Goal: Obtain resource: Download file/media

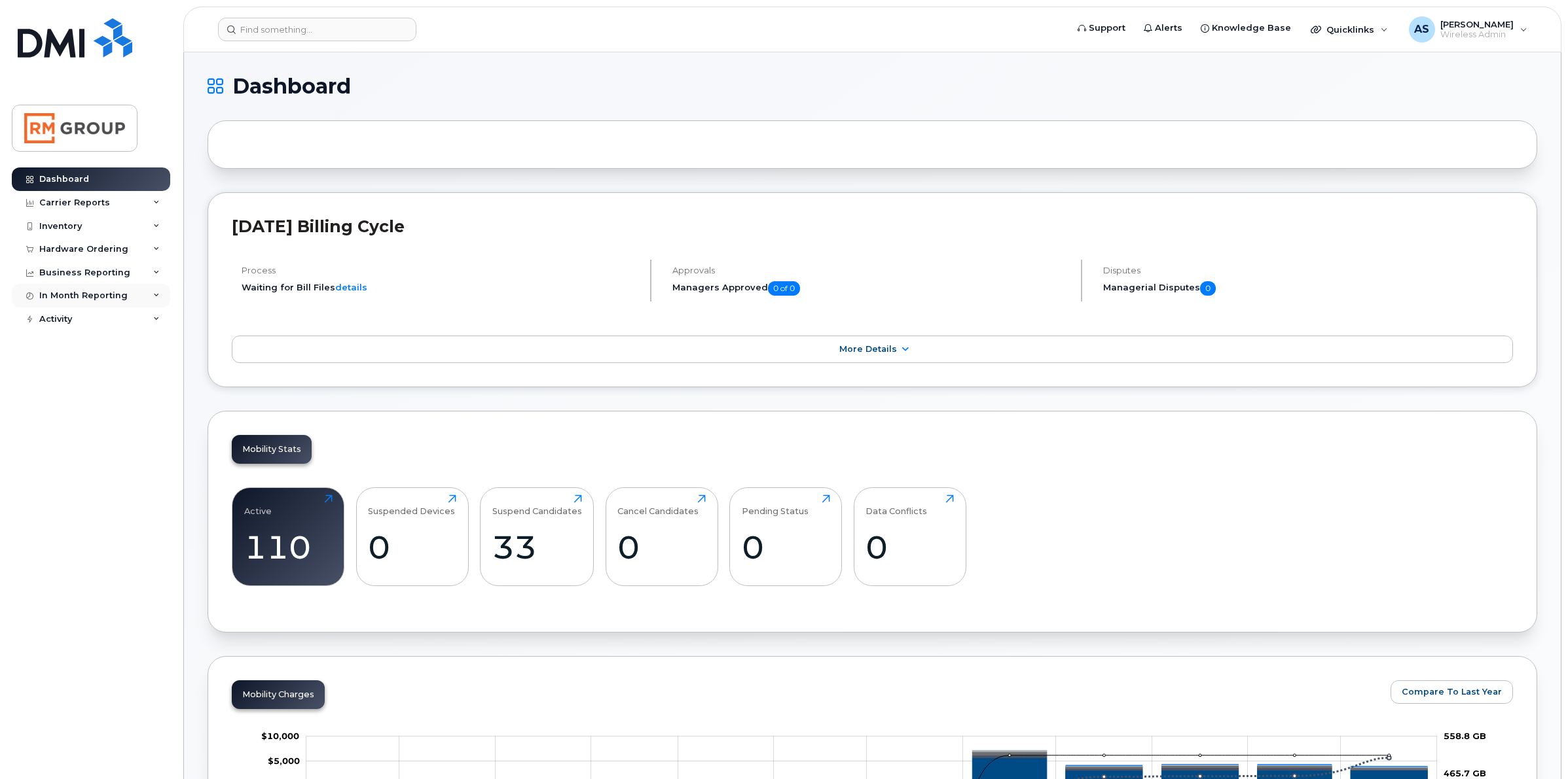
click at [155, 294] on icon at bounding box center [156, 296] width 7 height 7
click at [155, 299] on icon at bounding box center [156, 296] width 7 height 7
click at [149, 207] on div "Carrier Reports" at bounding box center [91, 203] width 158 height 23
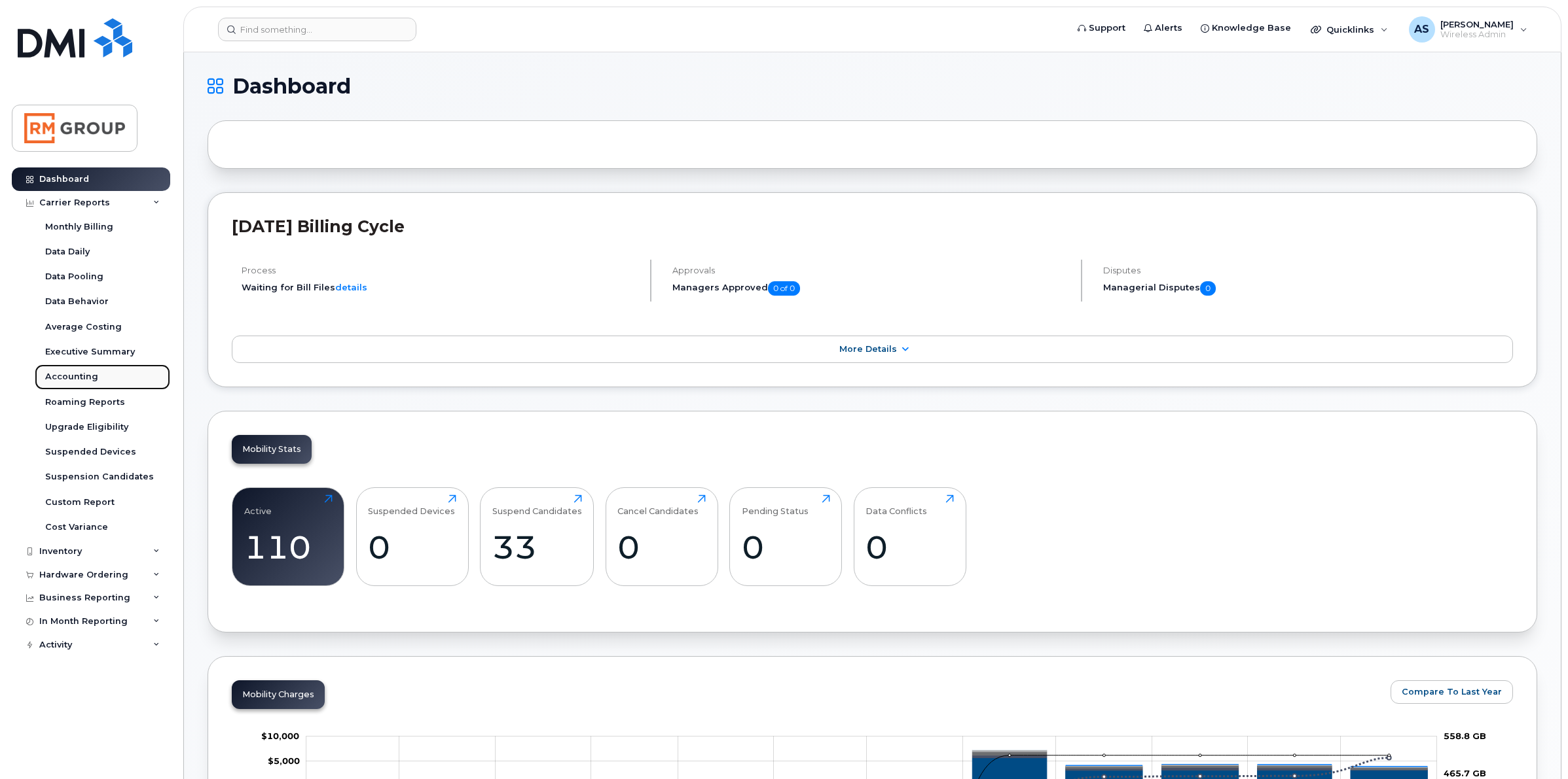
click at [86, 374] on div "Accounting" at bounding box center [72, 377] width 53 height 12
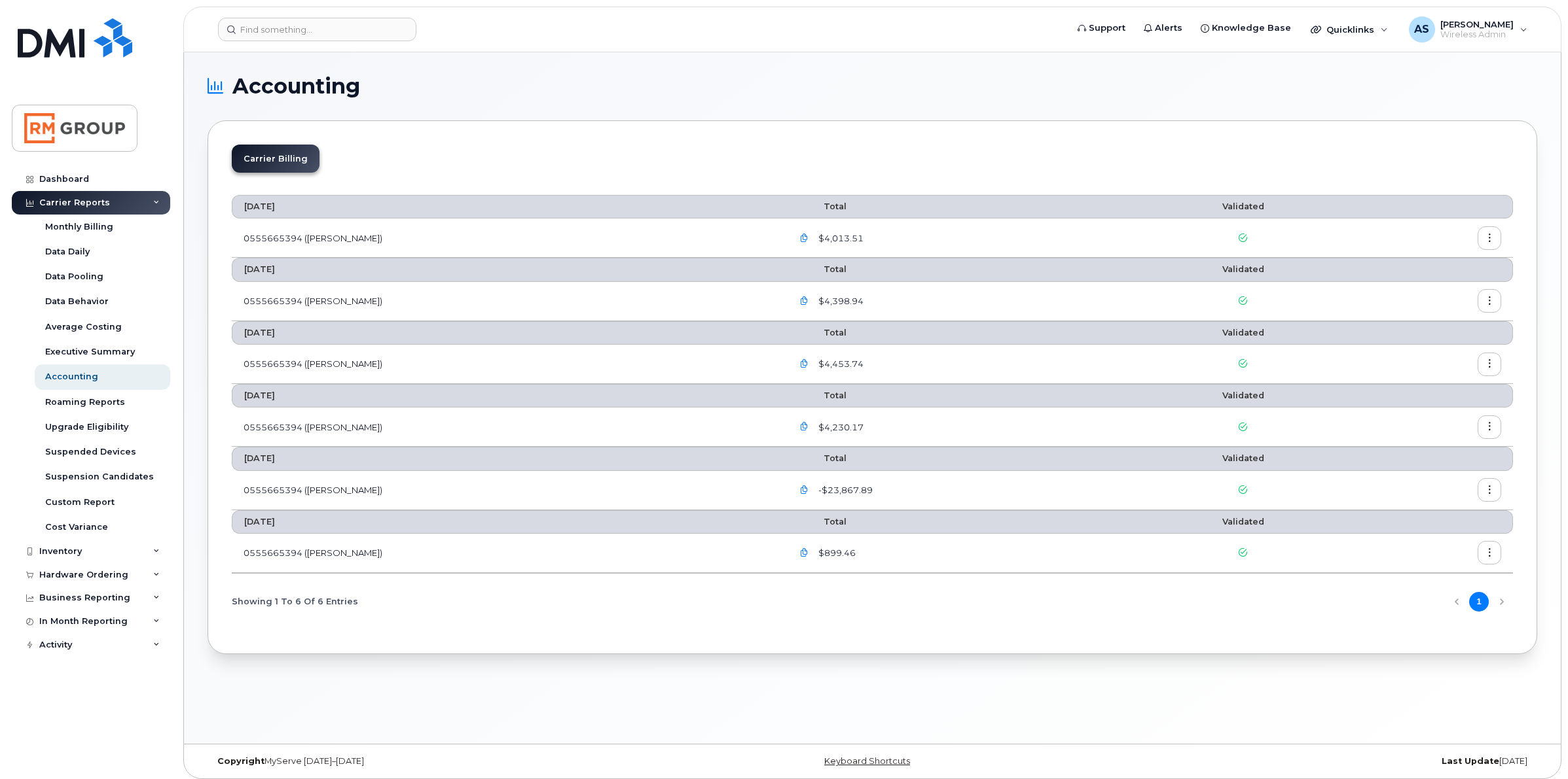
click at [1480, 303] on button "button" at bounding box center [1489, 300] width 23 height 23
click at [816, 299] on span "$4,398.94" at bounding box center [839, 301] width 48 height 12
click at [800, 299] on icon "button" at bounding box center [804, 301] width 8 height 8
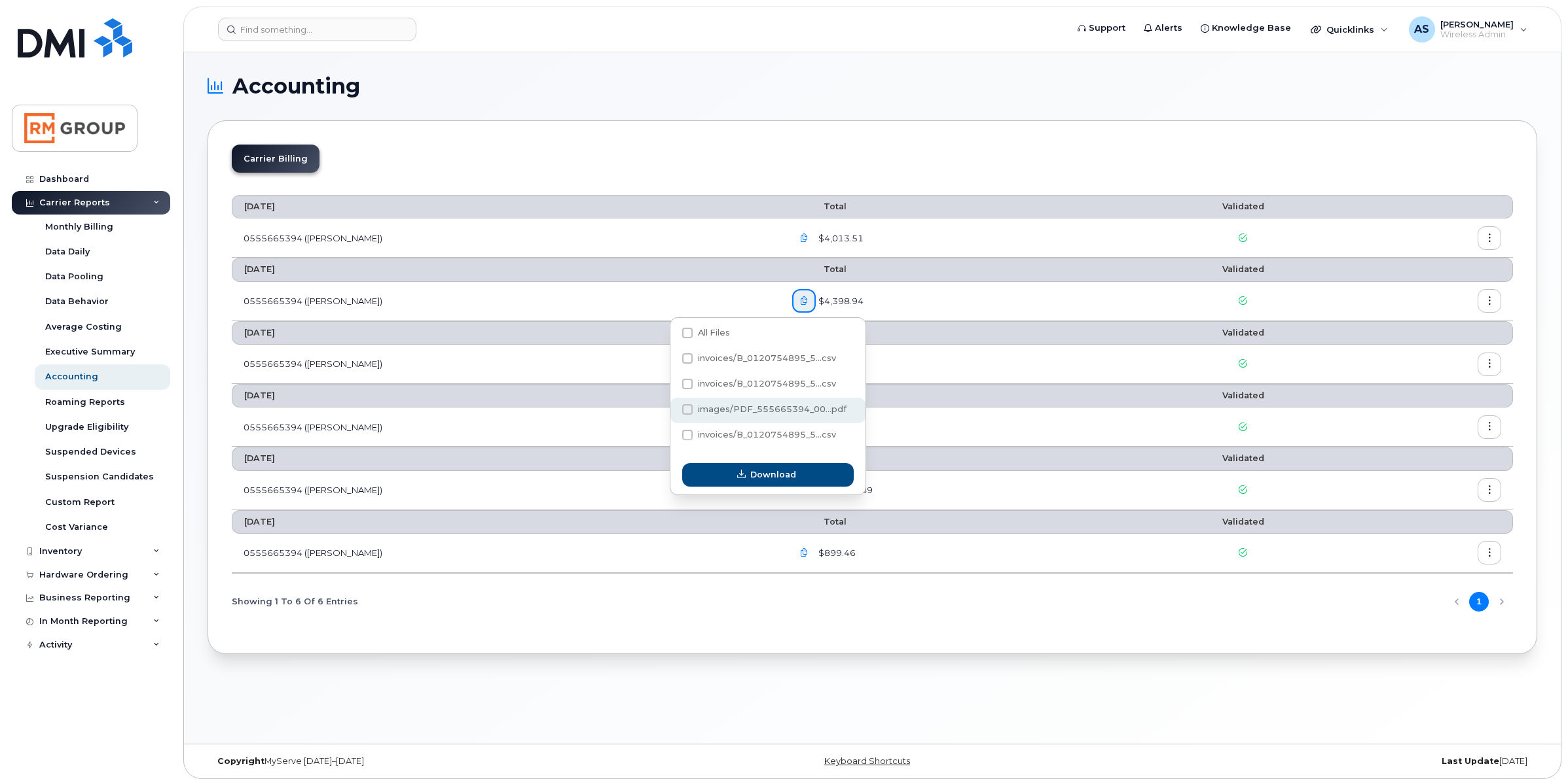
click at [689, 407] on span at bounding box center [688, 410] width 11 height 11
click at [673, 407] on input "images/PDF_555665394_00...pdf" at bounding box center [670, 410] width 7 height 7
checkbox input "true"
click at [754, 476] on span "Download" at bounding box center [773, 474] width 46 height 12
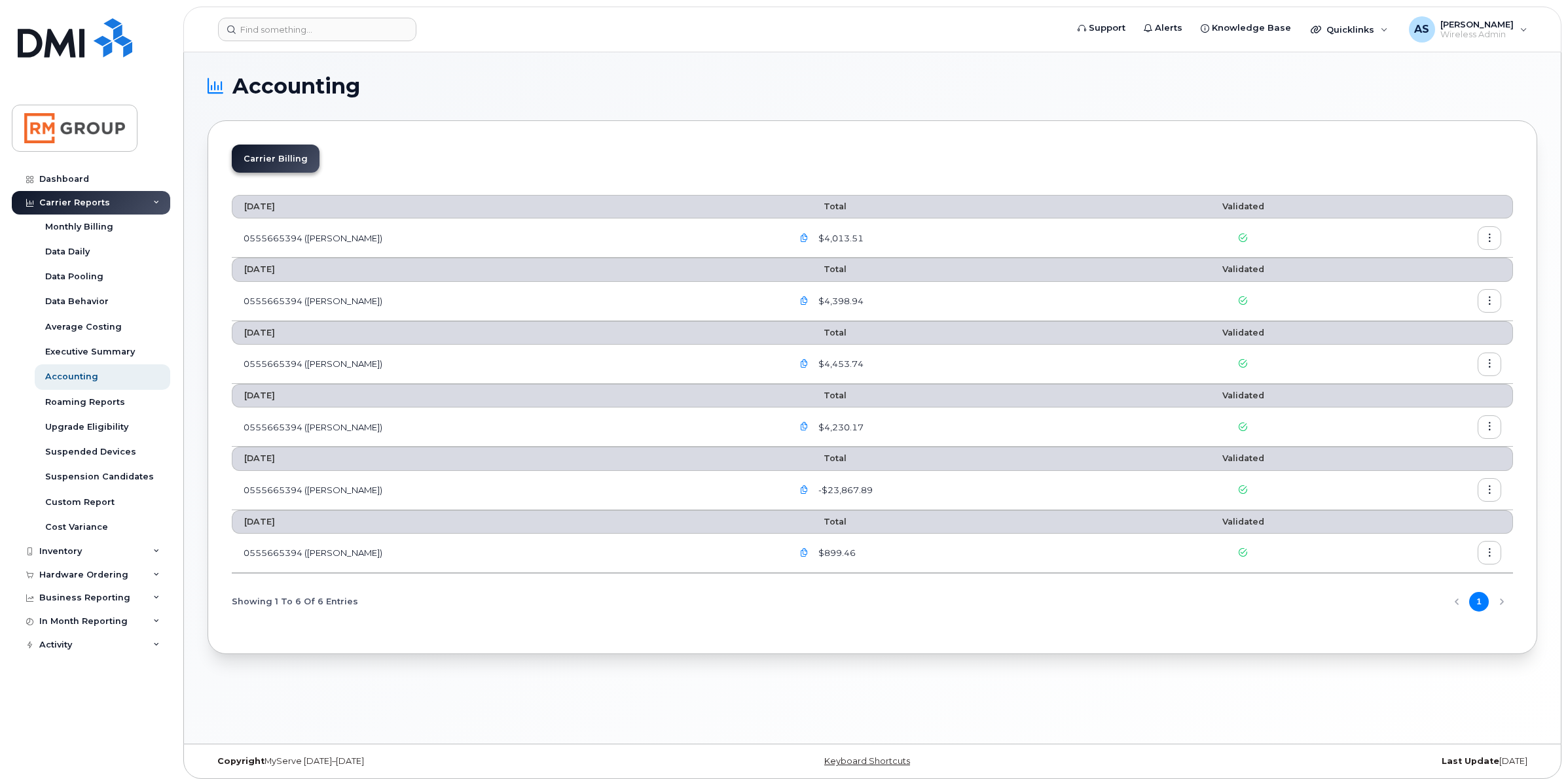
click at [1495, 299] on button "button" at bounding box center [1489, 300] width 23 height 23
click at [1433, 355] on span "Download" at bounding box center [1430, 355] width 51 height 12
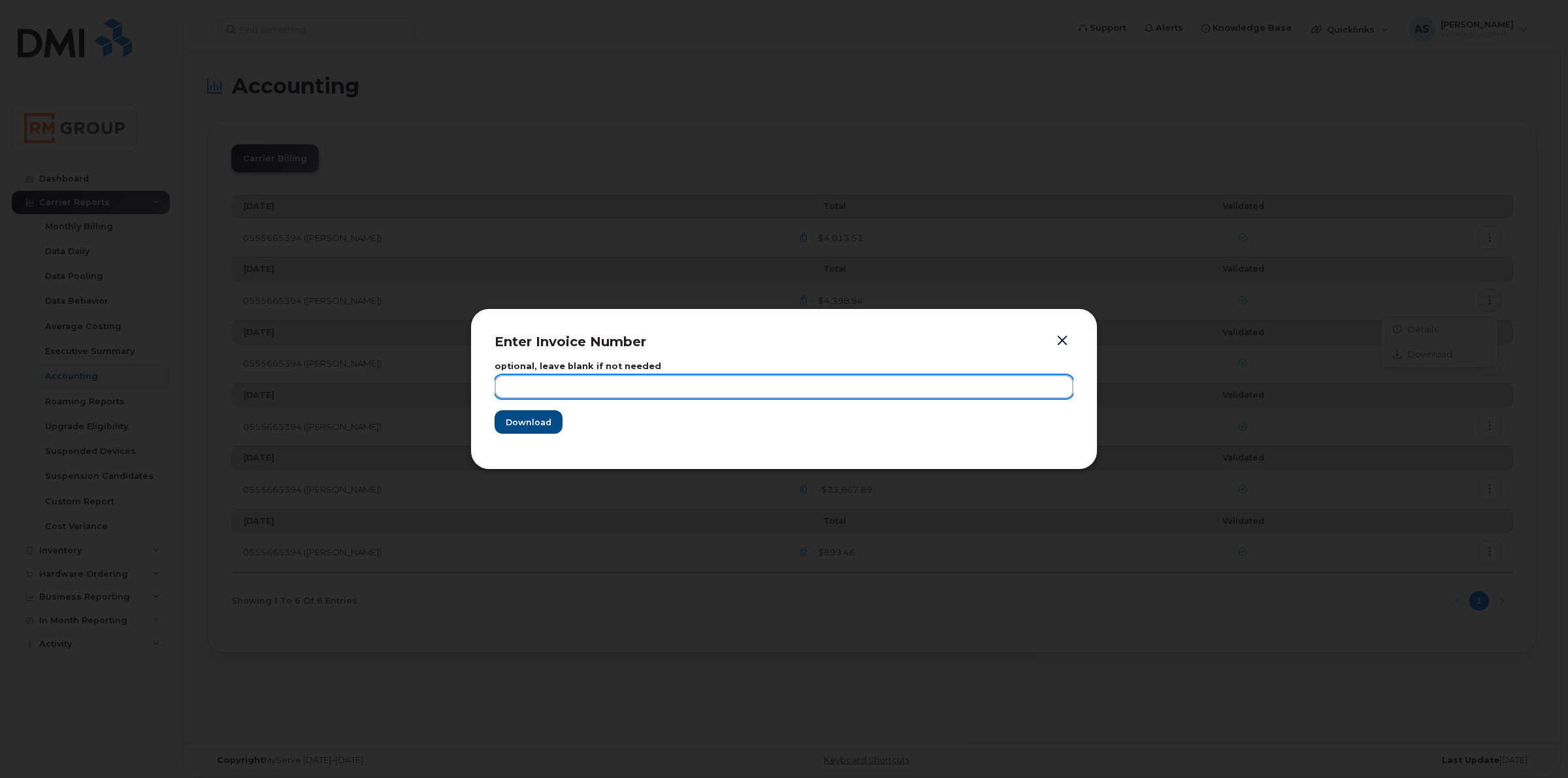
click at [601, 375] on input "text" at bounding box center [784, 387] width 579 height 23
type input "[DATE]"
click at [495, 410] on button "Download" at bounding box center [529, 421] width 68 height 23
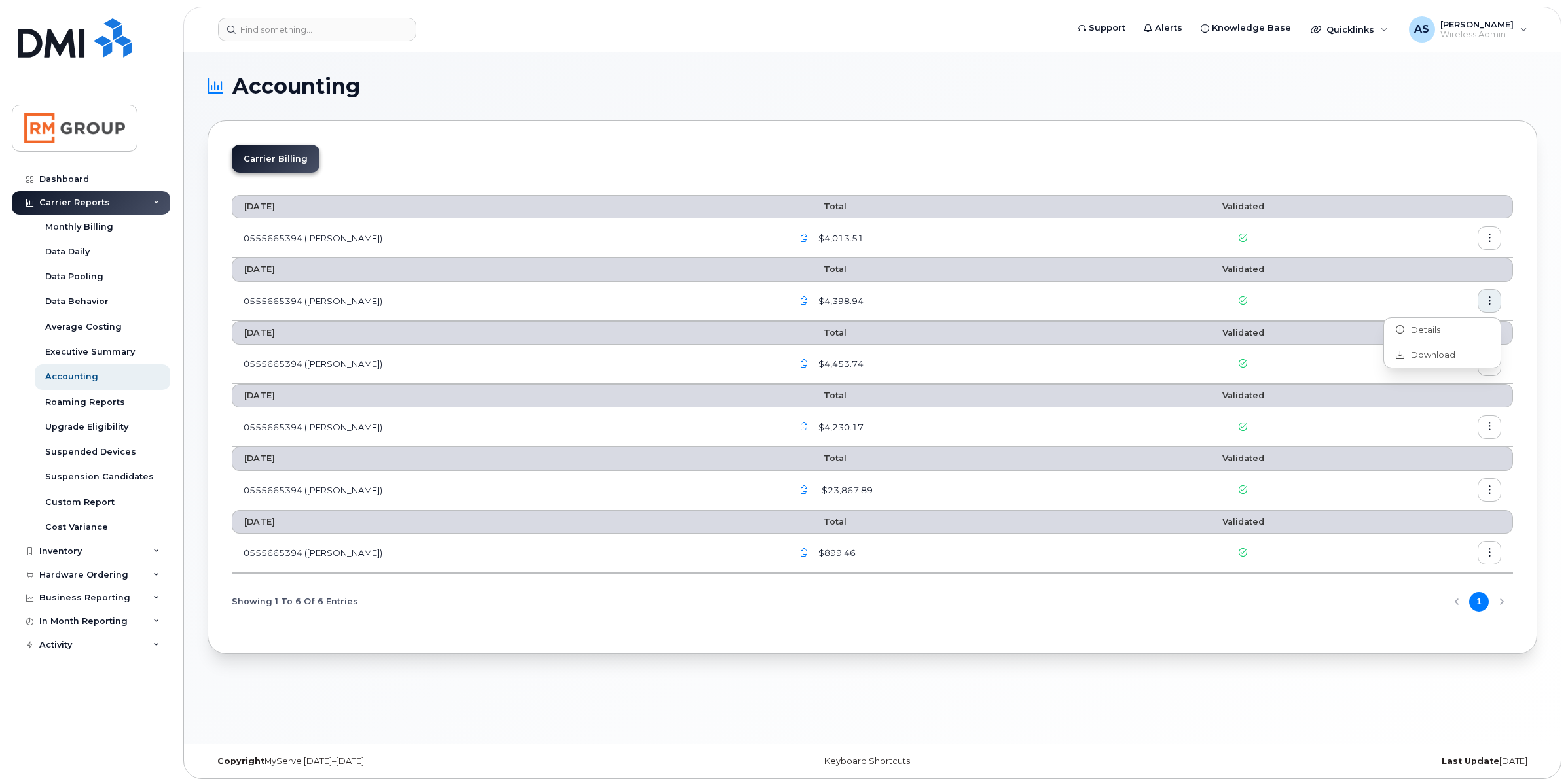
click at [1128, 153] on div "Carrier Billing" at bounding box center [872, 163] width 1281 height 39
click at [99, 347] on div "Executive Summary" at bounding box center [90, 352] width 90 height 12
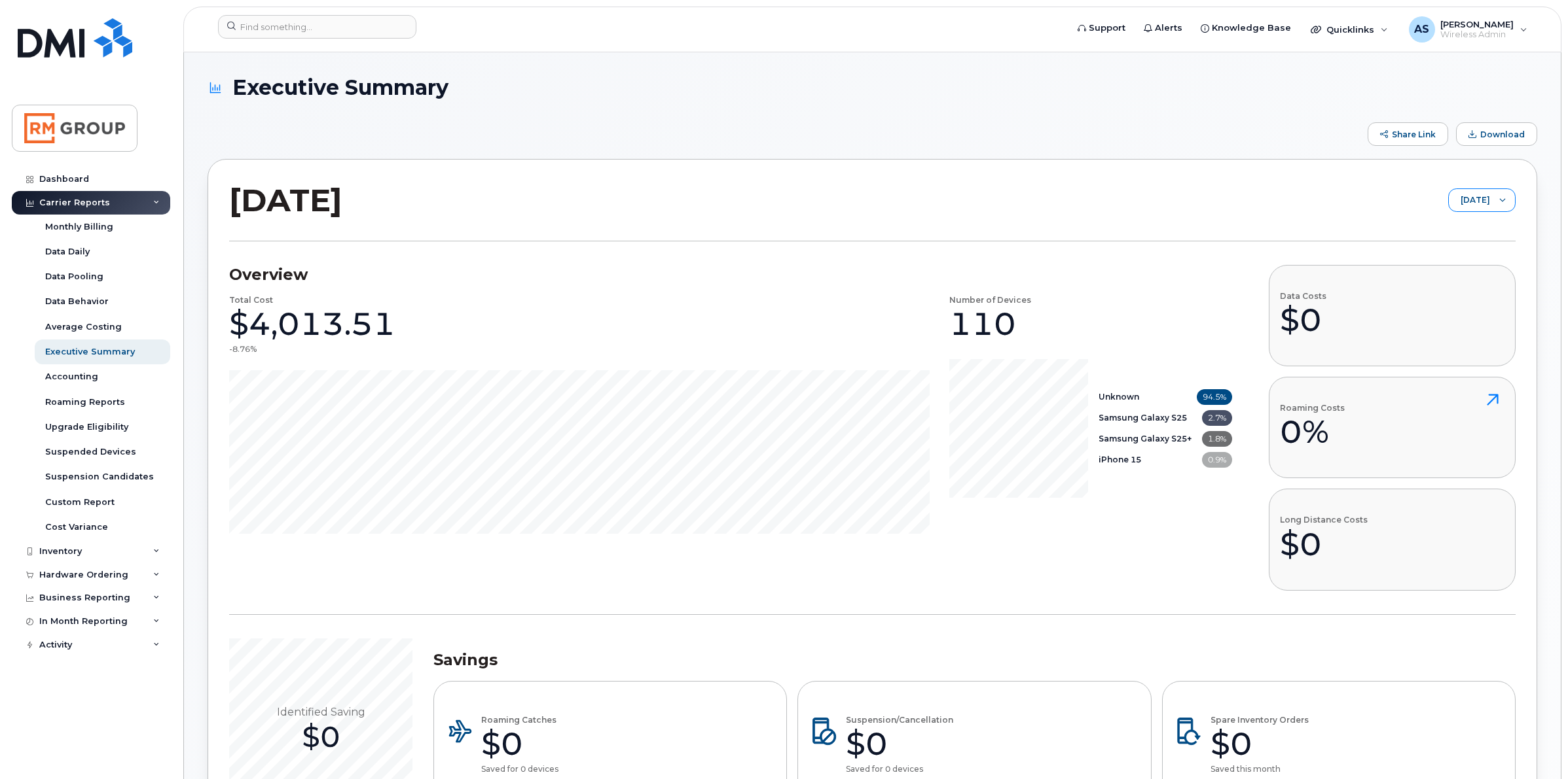
click at [1478, 206] on span "[DATE]" at bounding box center [1470, 200] width 42 height 23
click at [1461, 252] on span "[DATE]" at bounding box center [1447, 251] width 28 height 12
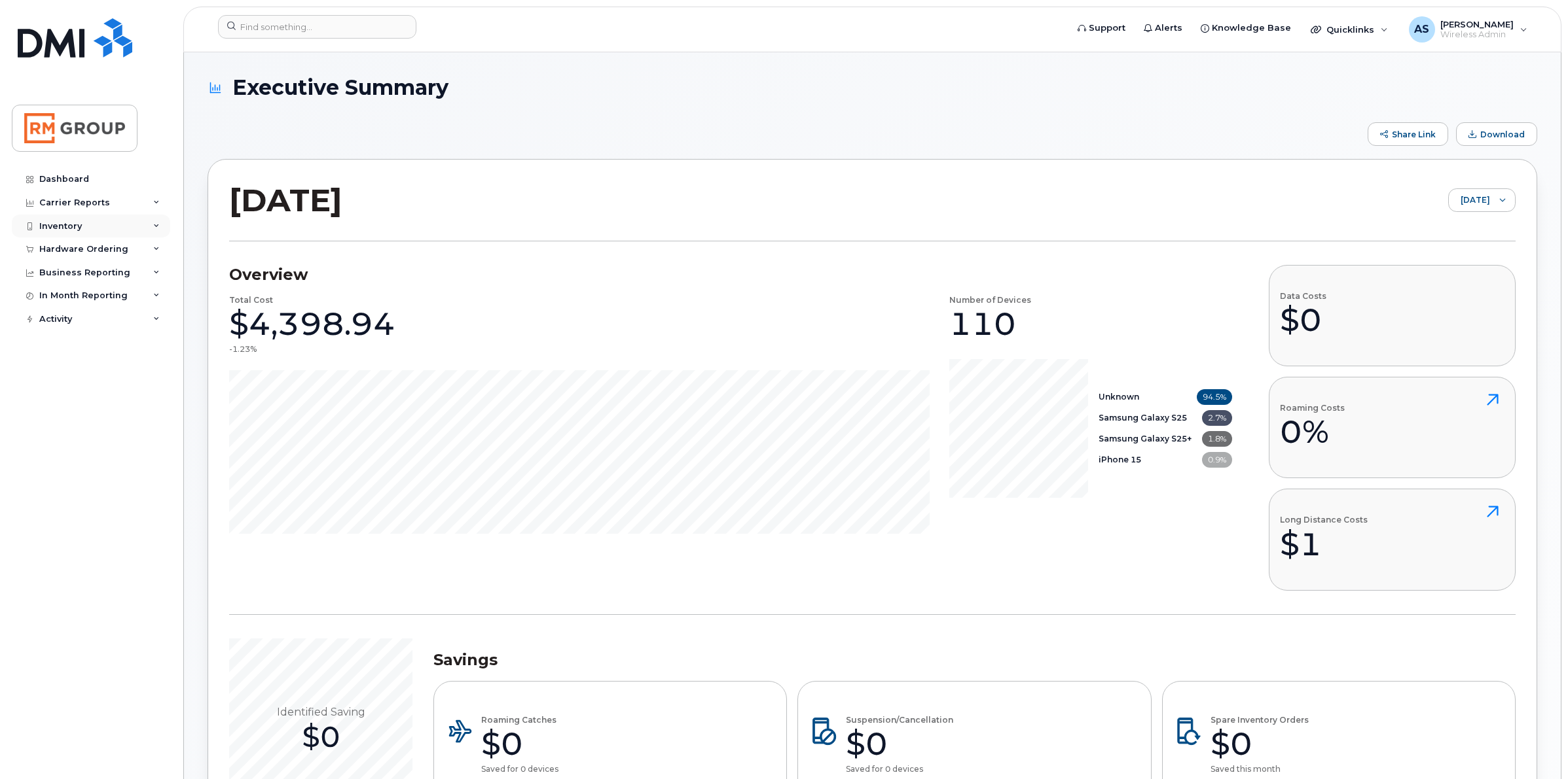
click at [159, 231] on div "Inventory" at bounding box center [91, 226] width 158 height 23
click at [152, 373] on div "Hardware Ordering" at bounding box center [91, 374] width 158 height 23
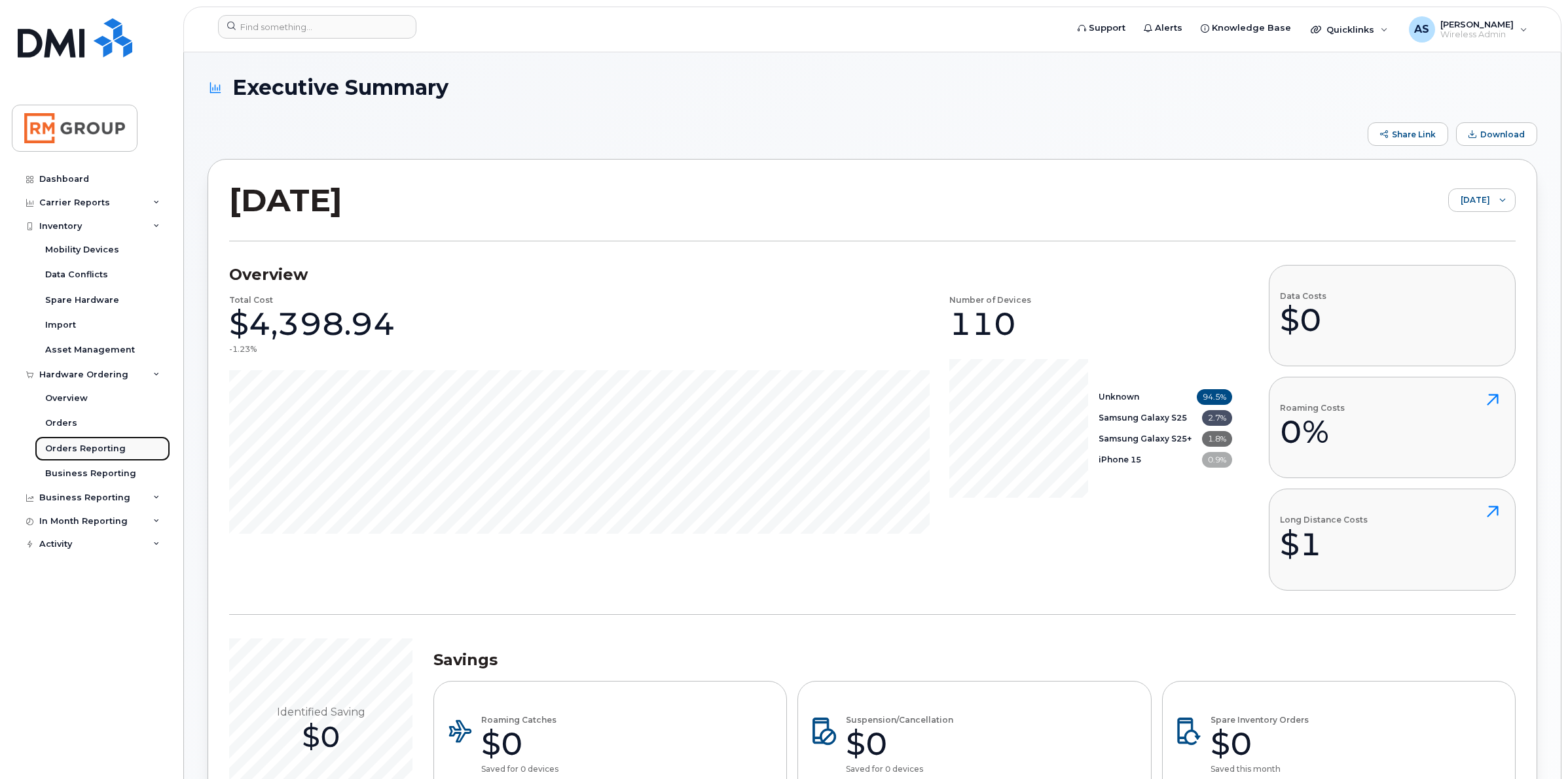
click at [85, 445] on div "Orders Reporting" at bounding box center [86, 449] width 80 height 12
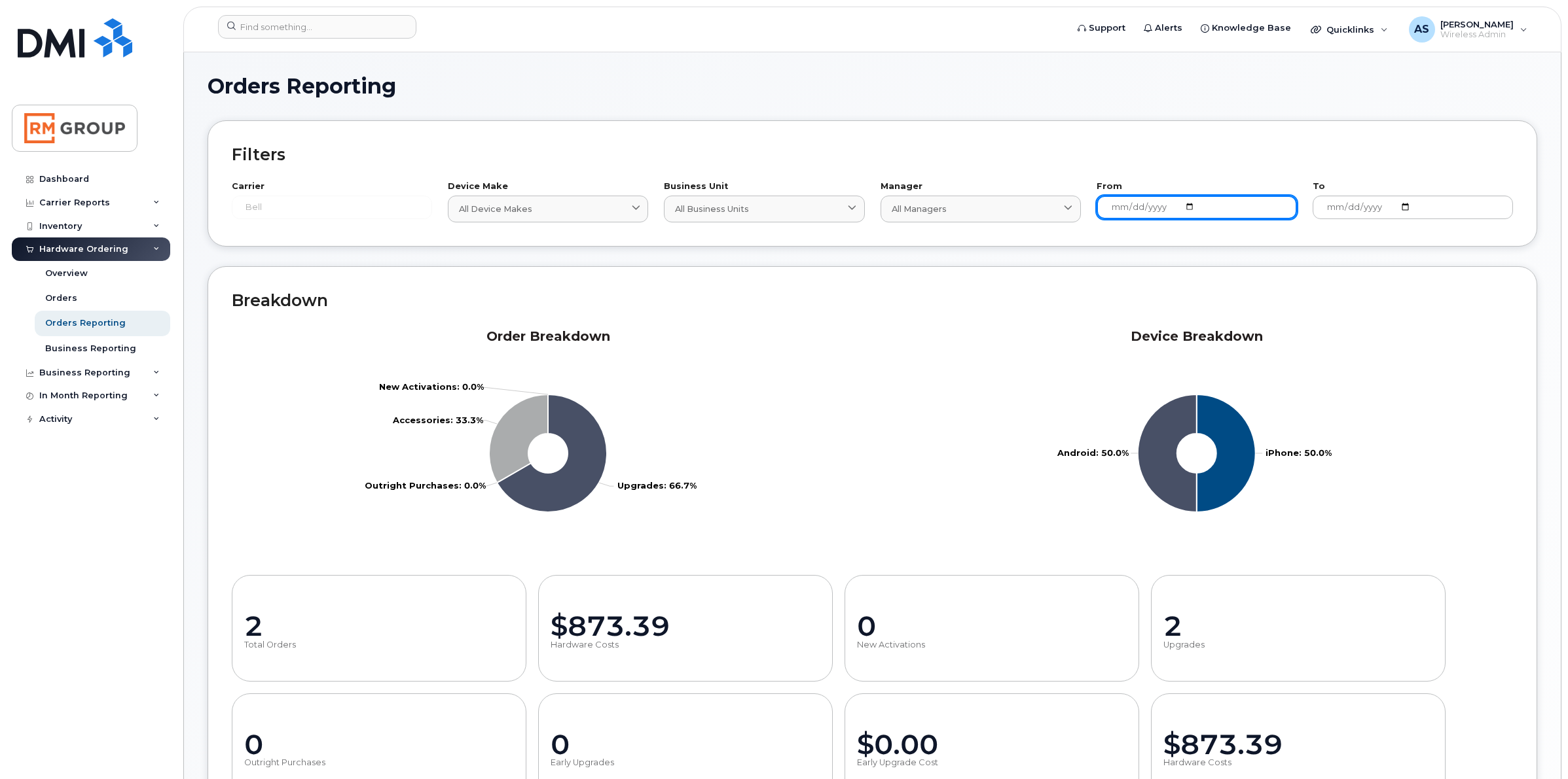
click at [1189, 205] on input "[DATE]" at bounding box center [1196, 207] width 201 height 23
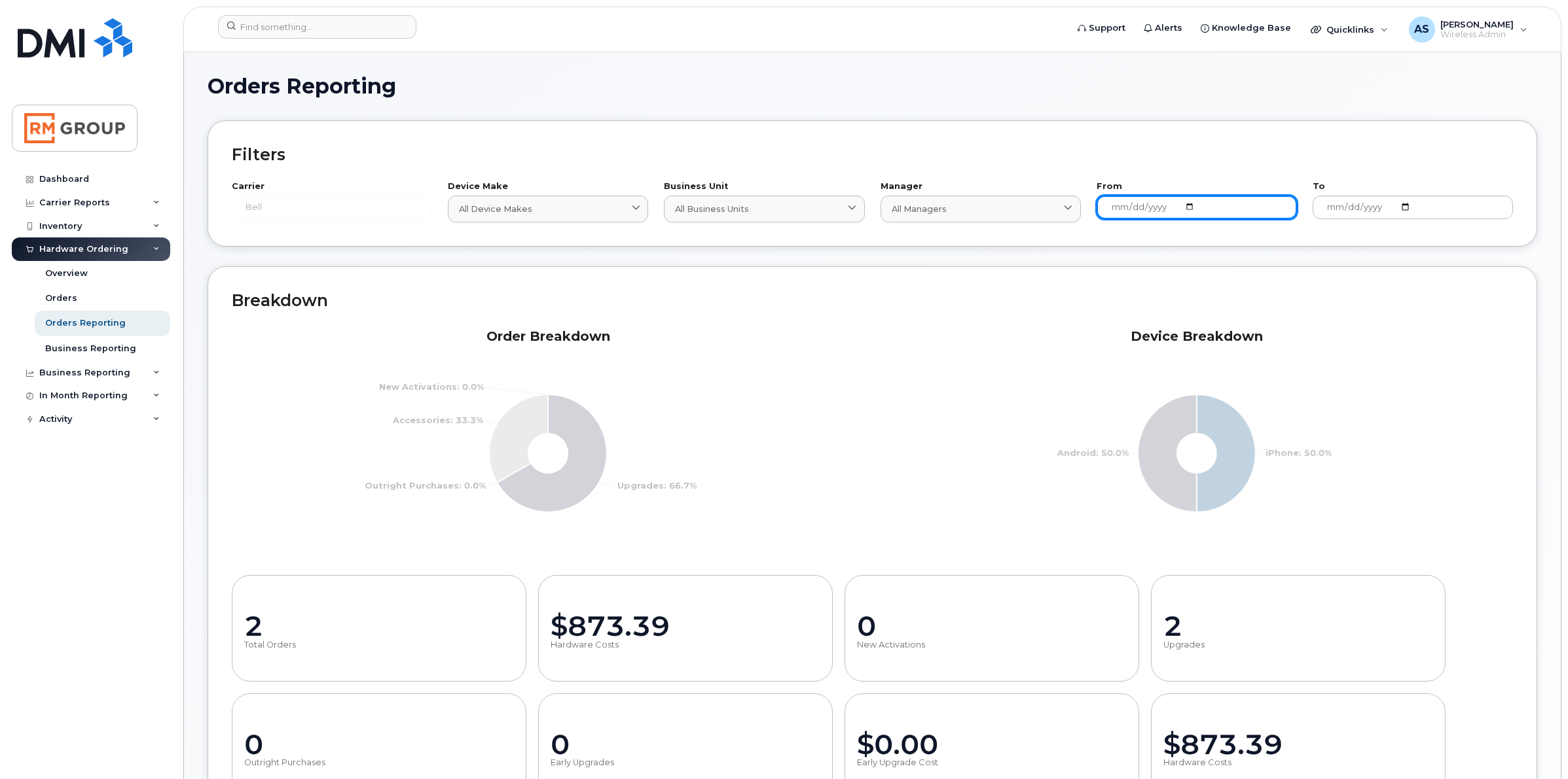
type input "[DATE]"
